Goal: Information Seeking & Learning: Find specific fact

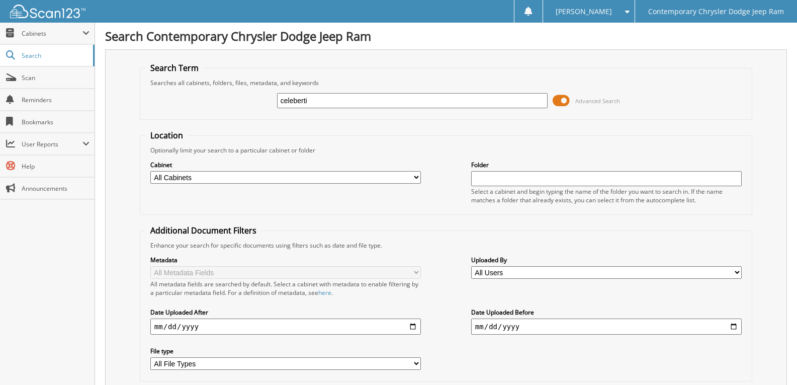
drag, startPoint x: 295, startPoint y: 98, endPoint x: 341, endPoint y: 99, distance: 45.8
click at [295, 98] on input "celeberti" at bounding box center [412, 100] width 271 height 15
type input "celeIberti"
drag, startPoint x: 192, startPoint y: 100, endPoint x: 0, endPoint y: 16, distance: 209.0
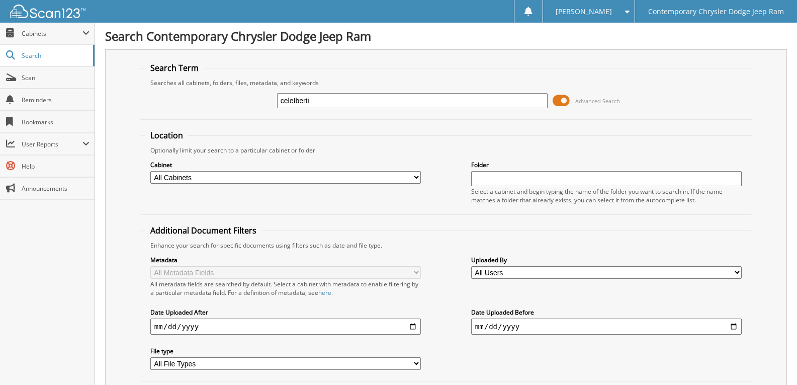
click at [0, 33] on body "[PERSON_NAME] Settings Logout Contemporary Chrysler Dodge Jeep Ram Close Cabine…" at bounding box center [398, 245] width 797 height 491
type input "CELEBERTI"
drag, startPoint x: 62, startPoint y: 97, endPoint x: 0, endPoint y: 6, distance: 110.7
click at [0, 22] on body "[PERSON_NAME] Settings Logout Contemporary Chrysler Dodge Jeep Ram Close Cabine…" at bounding box center [398, 245] width 797 height 491
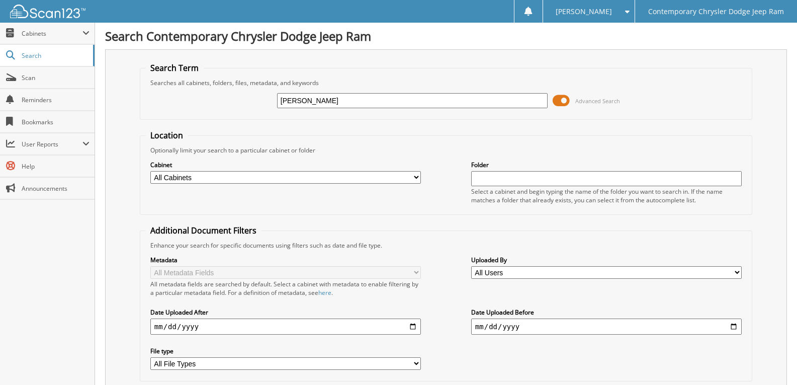
type input "NICK C"
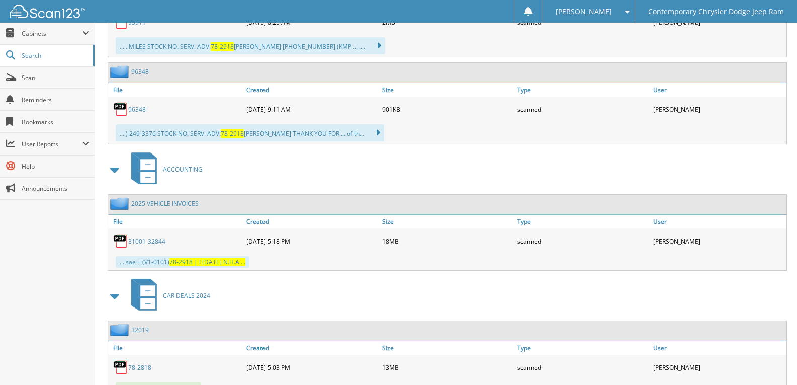
scroll to position [654, 0]
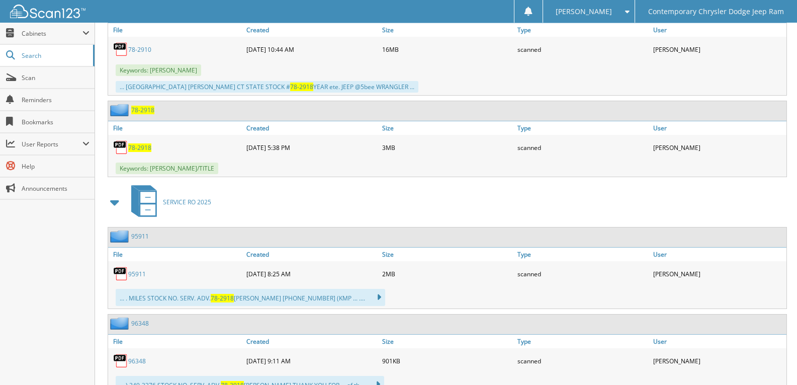
click at [140, 146] on span "78-2918" at bounding box center [139, 147] width 23 height 9
click at [310, 184] on div "SERVICE RO 2025" at bounding box center [446, 202] width 682 height 40
click at [142, 147] on span "78-2918" at bounding box center [139, 147] width 23 height 9
click at [263, 190] on div "SERVICE RO 2025" at bounding box center [446, 202] width 682 height 40
click at [261, 185] on div "SERVICE RO 2025" at bounding box center [446, 202] width 682 height 40
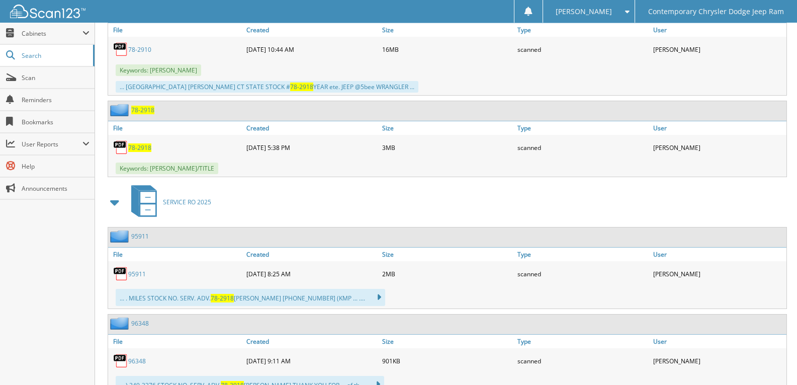
drag, startPoint x: 252, startPoint y: 177, endPoint x: 233, endPoint y: 175, distance: 18.7
click at [251, 177] on div "CAR DEALS 2025 32791 File Created" at bounding box center [446, 238] width 682 height 852
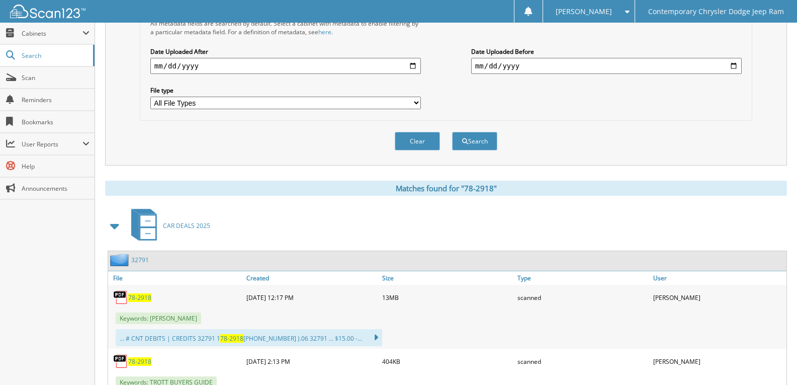
scroll to position [0, 0]
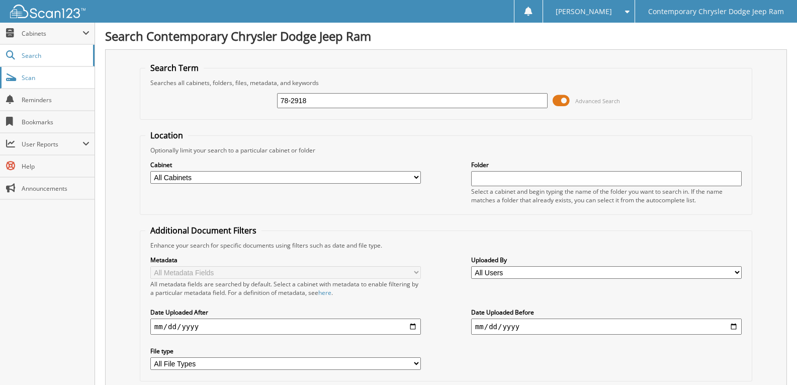
click at [23, 75] on span "Scan" at bounding box center [56, 77] width 68 height 9
